Goal: Navigation & Orientation: Find specific page/section

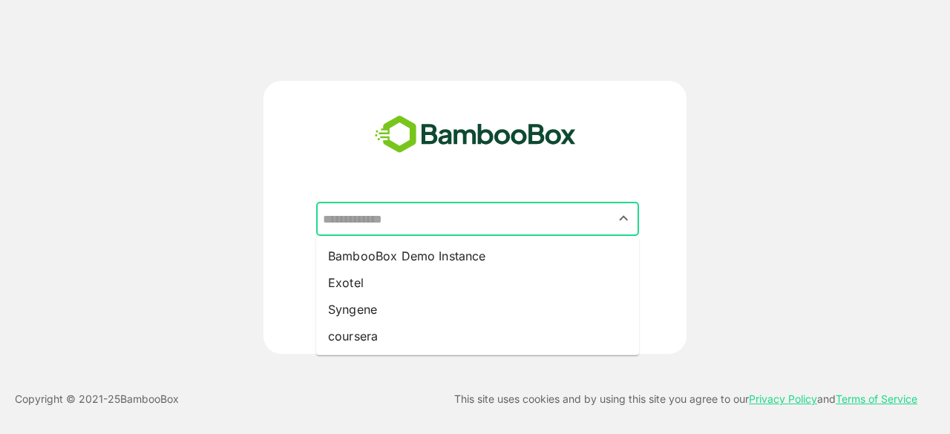
click at [475, 222] on input "text" at bounding box center [477, 219] width 317 height 28
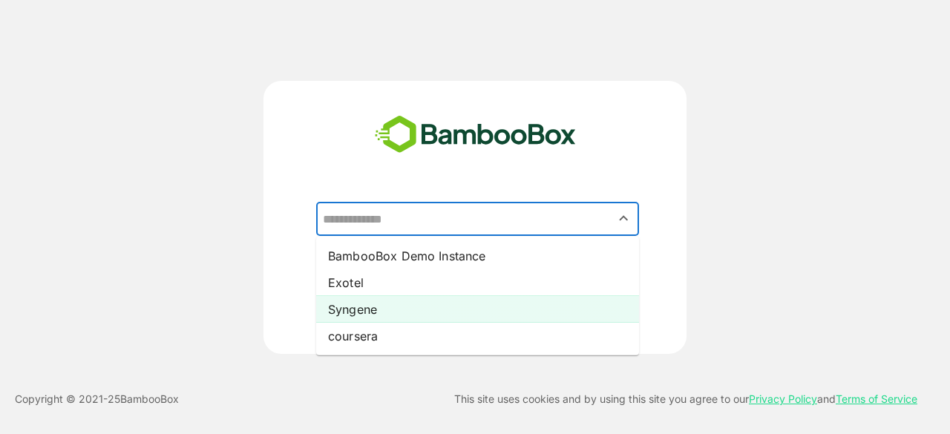
click at [442, 309] on li "Syngene" at bounding box center [477, 309] width 323 height 27
type input "*******"
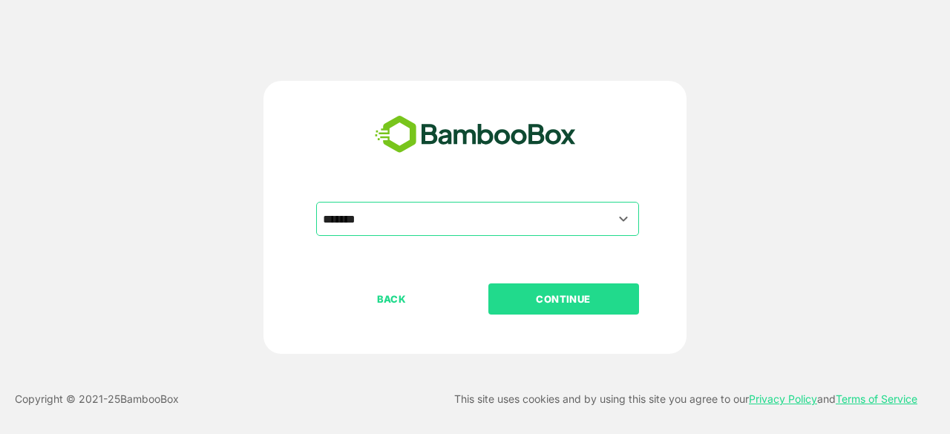
click at [546, 298] on p "CONTINUE" at bounding box center [563, 299] width 148 height 16
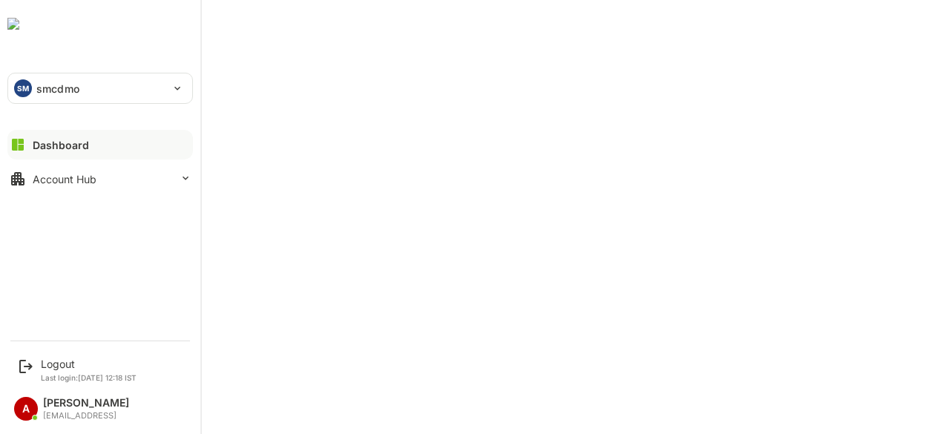
click at [59, 94] on p "smcdmo" at bounding box center [57, 89] width 43 height 16
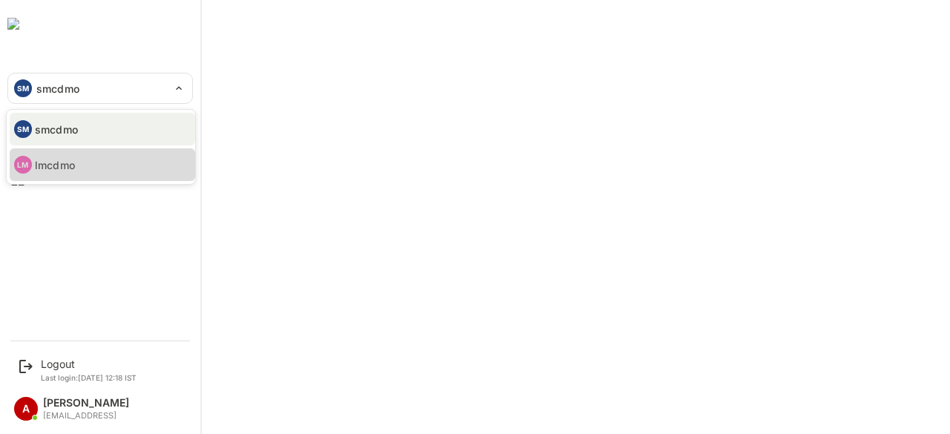
click at [70, 160] on p "lmcdmo" at bounding box center [55, 165] width 40 height 16
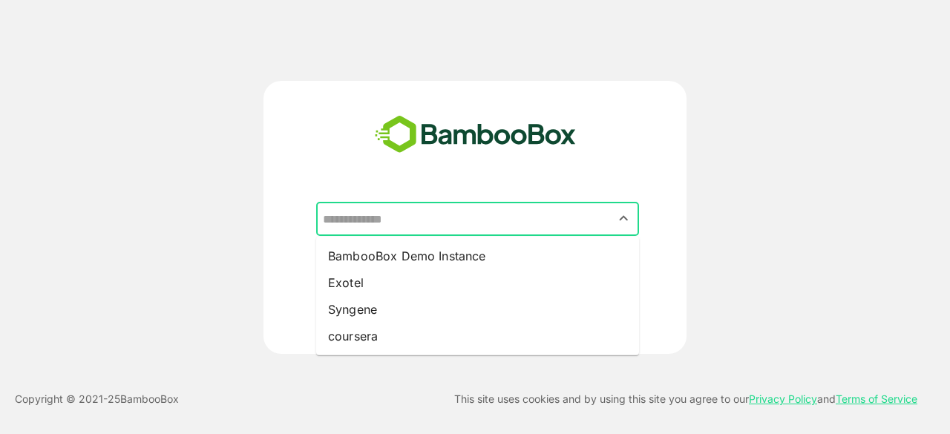
click at [535, 216] on input "text" at bounding box center [477, 219] width 317 height 28
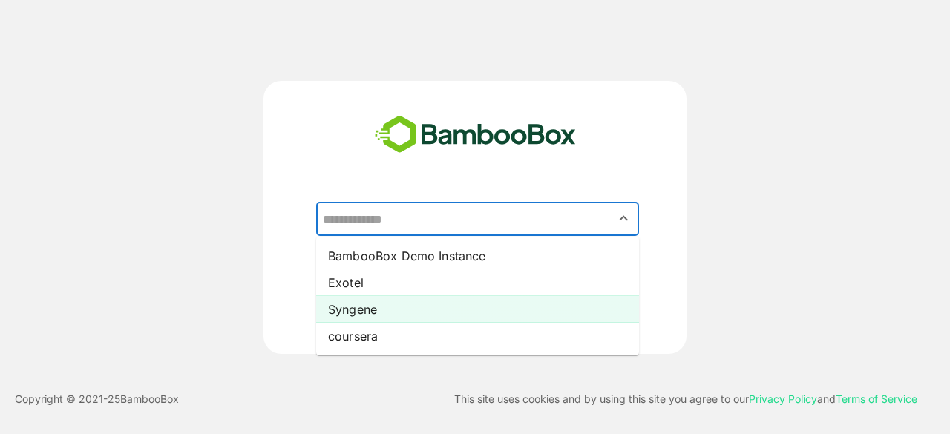
click at [493, 307] on li "Syngene" at bounding box center [477, 309] width 323 height 27
type input "*******"
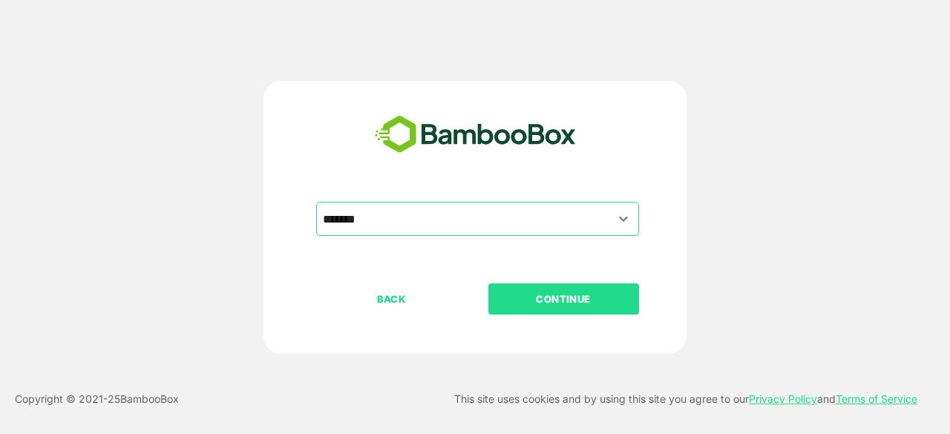
click at [554, 301] on font "CONTINUE" at bounding box center [563, 299] width 55 height 12
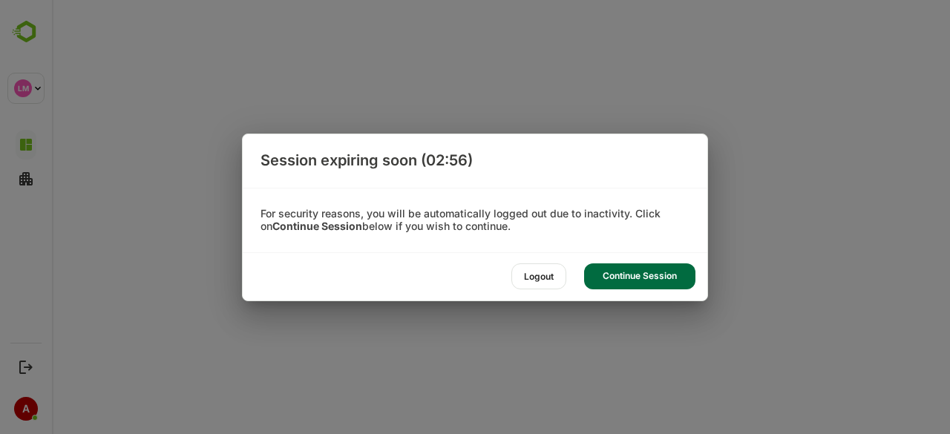
click at [634, 277] on div "Continue Session" at bounding box center [639, 276] width 111 height 26
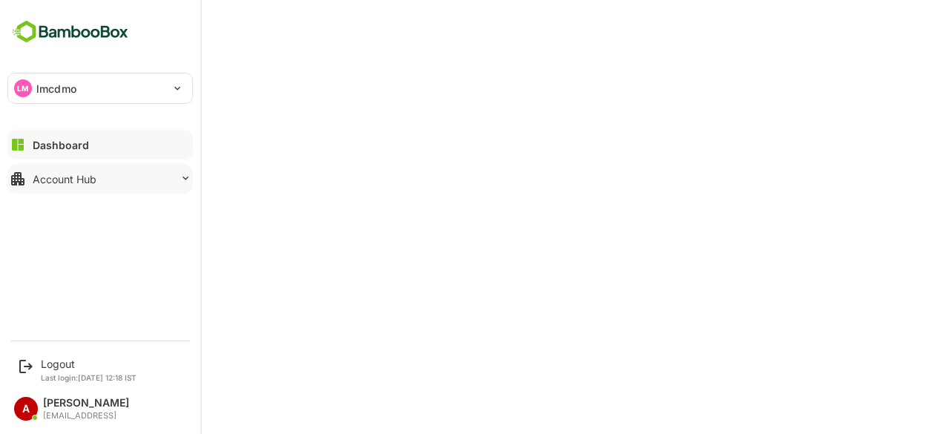
click at [93, 180] on div "Account Hub" at bounding box center [65, 179] width 64 height 13
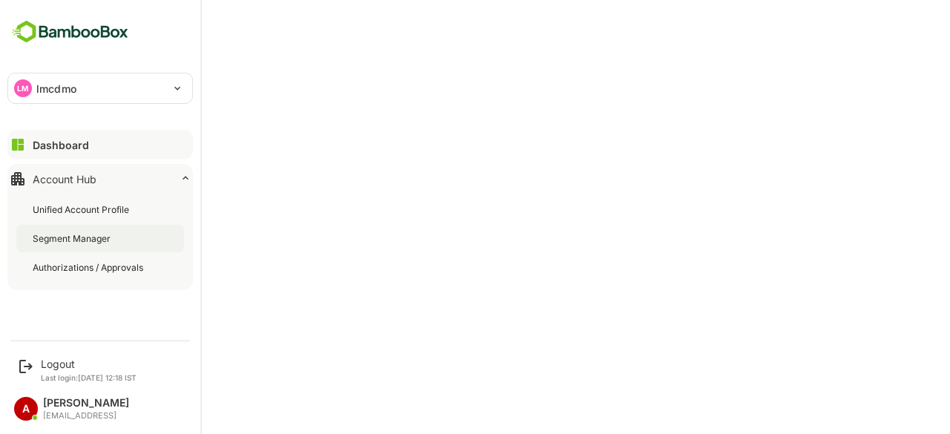
click at [88, 231] on div "Segment Manager" at bounding box center [100, 238] width 168 height 27
click at [94, 141] on button "Dashboard" at bounding box center [100, 145] width 186 height 30
